Goal: Contribute content: Contribute content

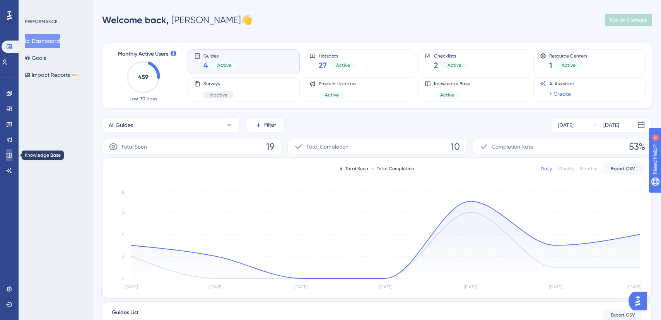
click at [10, 154] on icon at bounding box center [9, 155] width 6 height 6
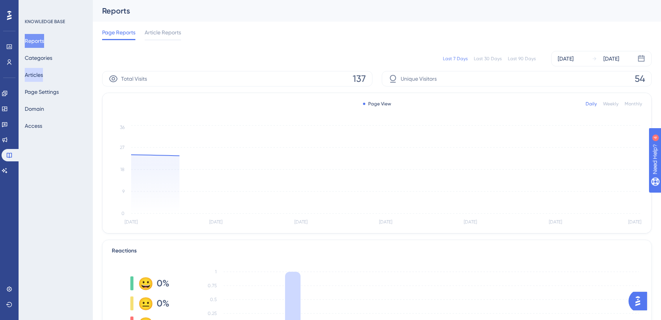
click at [43, 73] on button "Articles" at bounding box center [34, 75] width 18 height 14
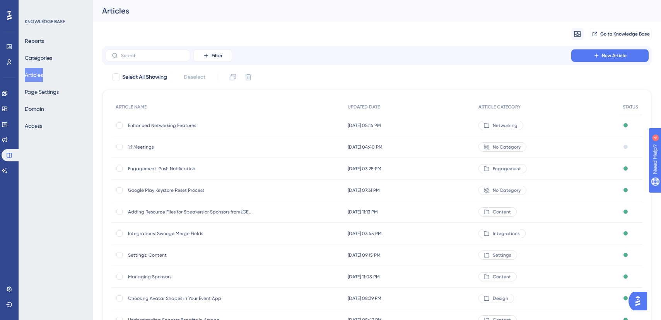
click at [155, 125] on span "Enhanced Networking Features" at bounding box center [190, 126] width 124 height 6
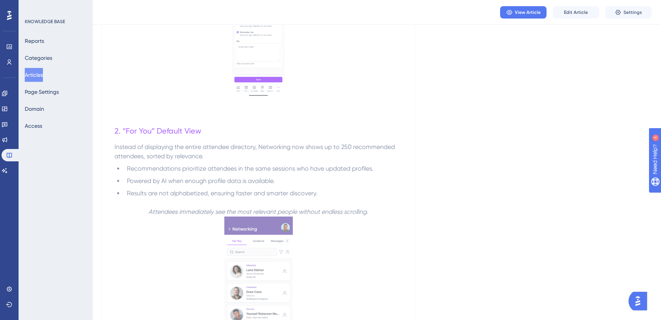
scroll to position [466, 0]
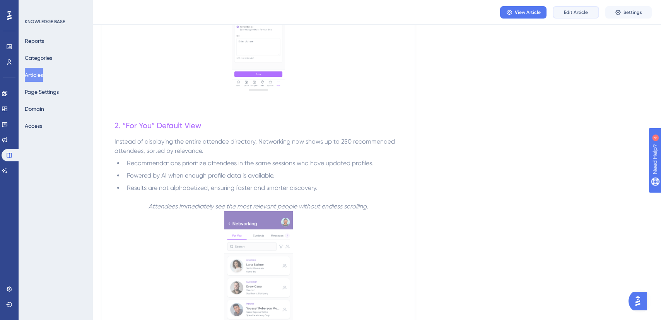
click at [577, 14] on span "Edit Article" at bounding box center [576, 12] width 24 height 6
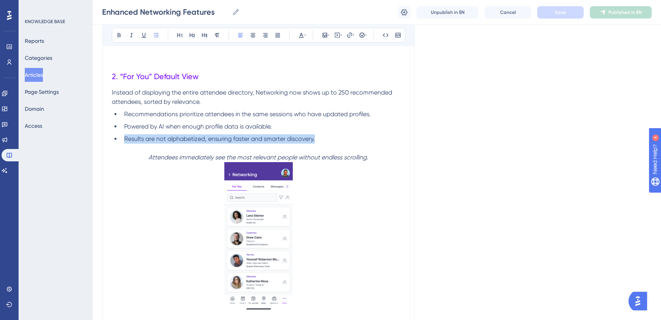
drag, startPoint x: 328, startPoint y: 136, endPoint x: 117, endPoint y: 138, distance: 210.3
click at [117, 139] on ul "Recommendations prioritize attendees in the same sessions who have updated prof…" at bounding box center [258, 127] width 293 height 34
copy span "Results are not alphabetized, ensuring faster and smarter discovery."
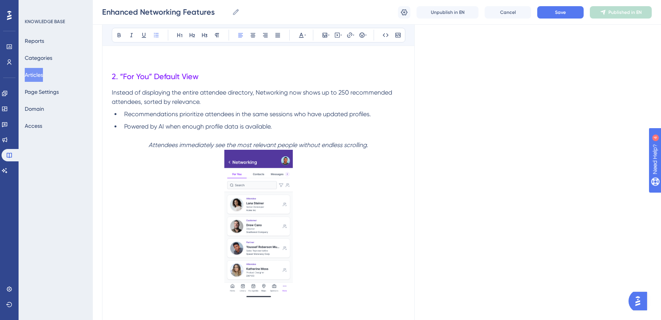
click at [123, 126] on li "Powered by AI when enough profile data is available." at bounding box center [263, 126] width 284 height 9
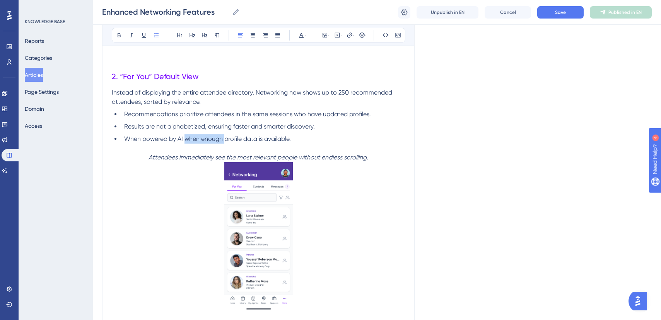
drag, startPoint x: 184, startPoint y: 138, endPoint x: 224, endPoint y: 138, distance: 40.2
click at [224, 138] on span "When powered by AI when enough profile data is available." at bounding box center [207, 138] width 167 height 7
click at [268, 138] on span "When powered by AI, attendee profile data is available." at bounding box center [202, 138] width 156 height 7
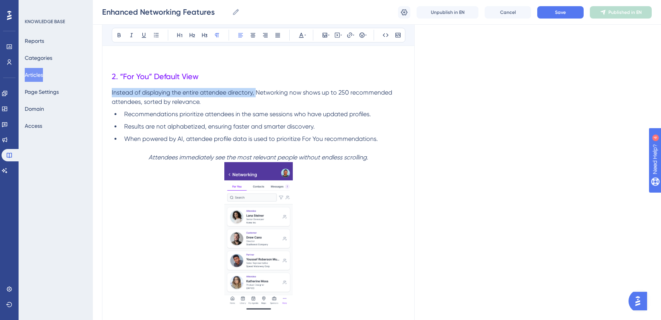
drag, startPoint x: 256, startPoint y: 91, endPoint x: 109, endPoint y: 93, distance: 146.9
copy span "Instead of displaying the entire attendee directory,"
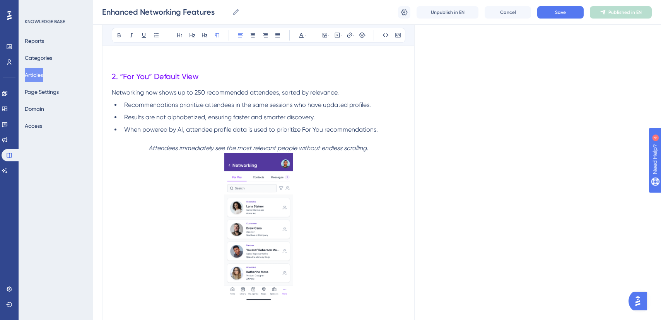
click at [344, 90] on p "Networking now shows up to 250 recommended attendees, sorted by relevance." at bounding box center [258, 92] width 293 height 9
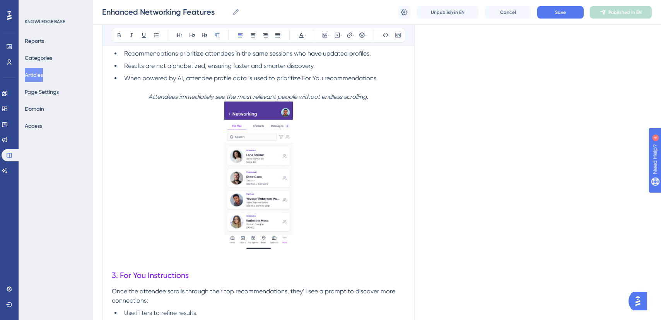
scroll to position [607, 0]
click at [381, 94] on p "Attendees immediately see the most relevant people without endless scrolling." at bounding box center [258, 96] width 293 height 9
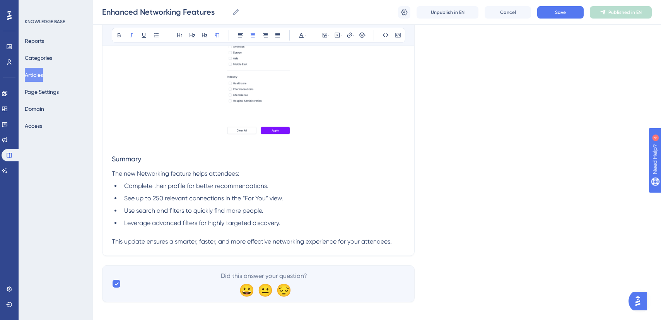
scroll to position [1445, 0]
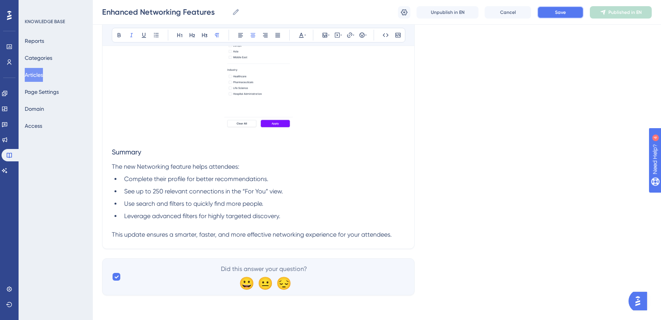
click at [573, 10] on button "Save" at bounding box center [560, 12] width 46 height 12
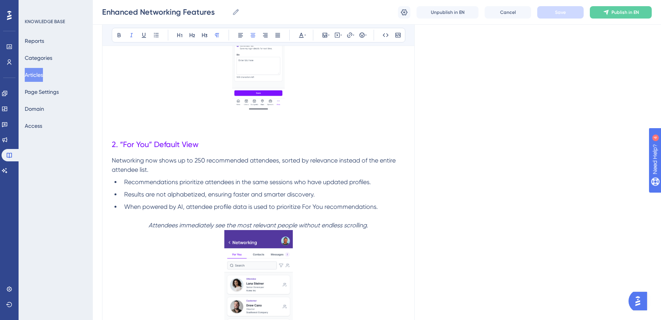
scroll to position [482, 0]
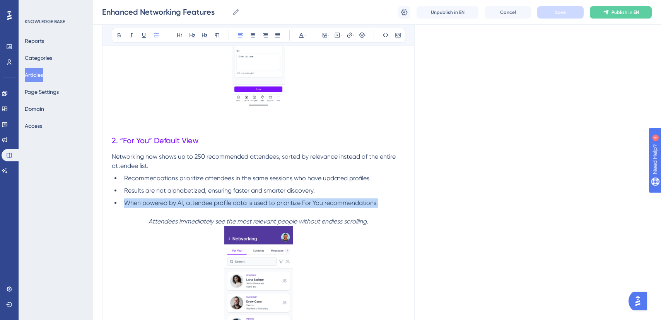
drag, startPoint x: 382, startPoint y: 202, endPoint x: 119, endPoint y: 204, distance: 263.2
click at [119, 204] on ul "Recommendations prioritize attendees in the same sessions who have updated prof…" at bounding box center [258, 191] width 293 height 34
copy span "When powered by AI, attendee profile data is used to prioritize For You recomme…"
